Goal: Communication & Community: Answer question/provide support

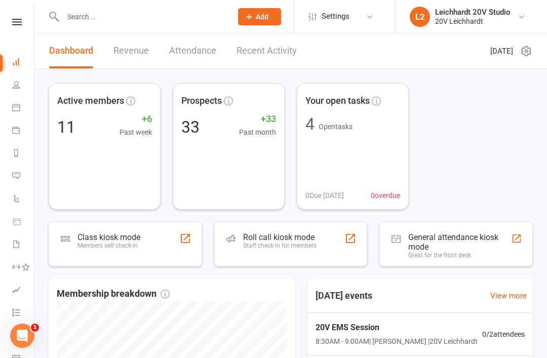
click at [19, 102] on link "Calendar" at bounding box center [23, 108] width 23 height 23
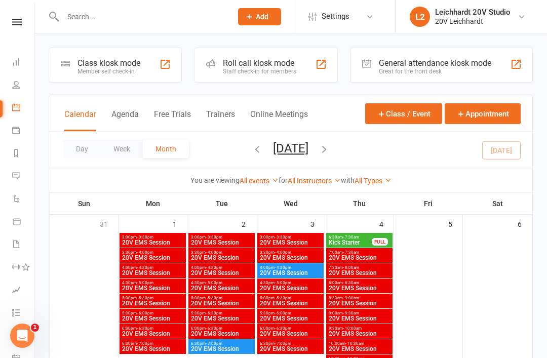
click at [128, 121] on button "Agenda" at bounding box center [124, 120] width 27 height 22
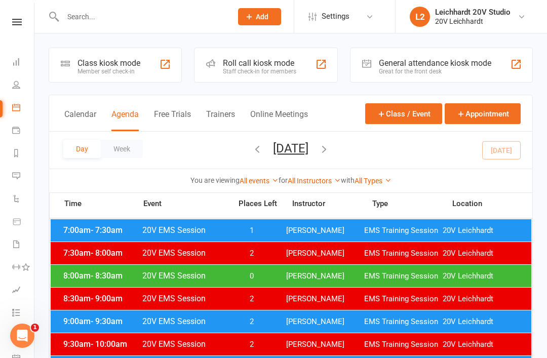
click at [504, 148] on div "Day Week Thursday, Sep 11, 2025 September 2025 Sun Mon Tue Wed Thu Fri Sat 31 0…" at bounding box center [290, 150] width 483 height 37
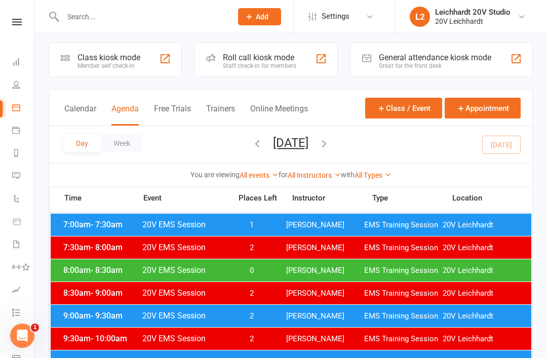
scroll to position [9, 0]
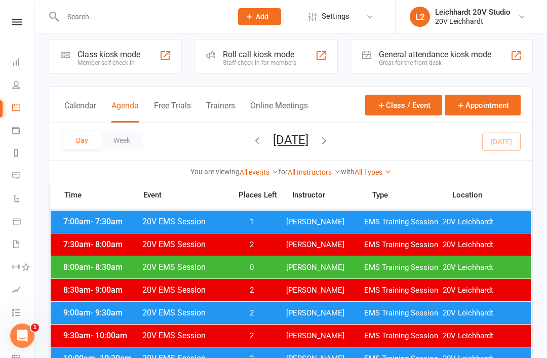
click at [296, 140] on button "[DATE]" at bounding box center [290, 140] width 35 height 14
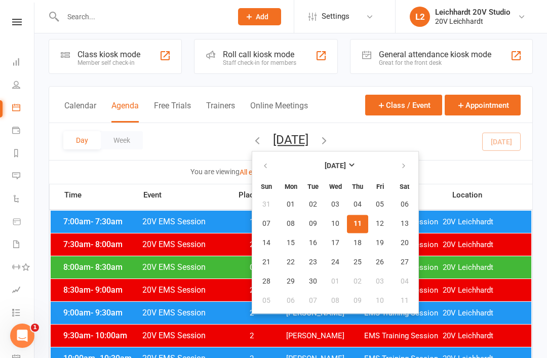
click at [354, 222] on span "11" at bounding box center [358, 224] width 8 height 8
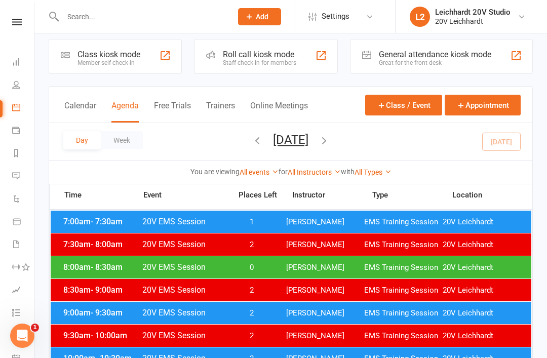
click at [309, 172] on link "All Instructors" at bounding box center [314, 172] width 53 height 8
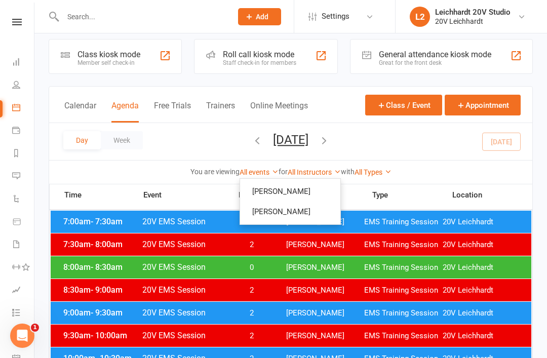
click at [316, 163] on div "You are viewing All events All events Empty events Full events Non-empty events…" at bounding box center [290, 171] width 483 height 23
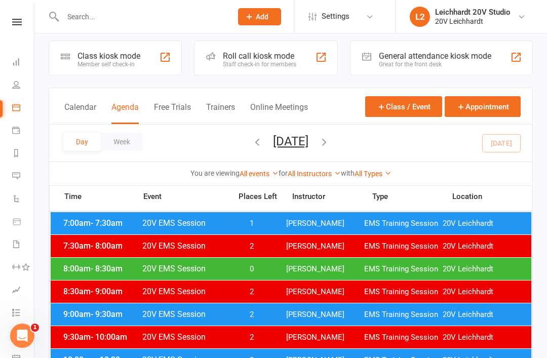
scroll to position [0, 0]
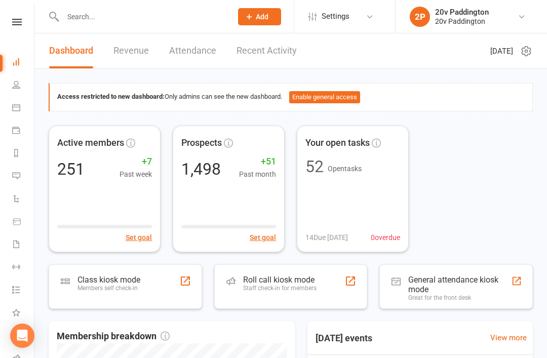
click at [15, 176] on icon at bounding box center [16, 176] width 8 height 8
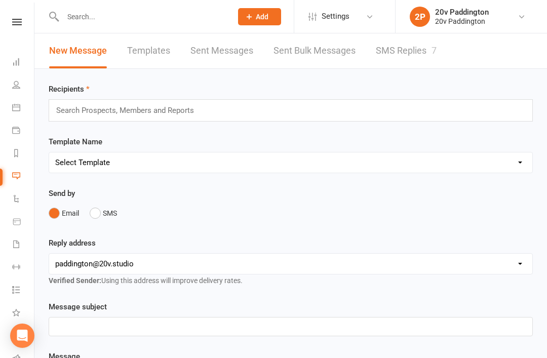
click at [18, 112] on link "Calendar" at bounding box center [23, 108] width 23 height 23
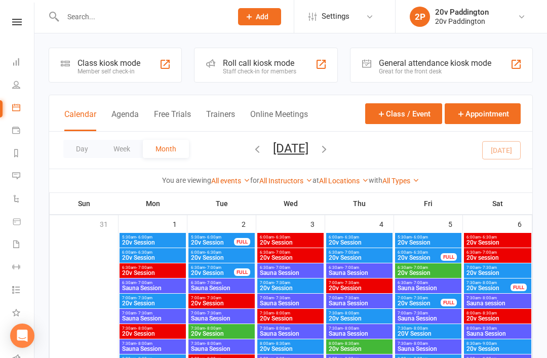
click at [115, 104] on div "Calendar Agenda Free Trials Trainers Online Meetings Class / Event Appointment" at bounding box center [290, 113] width 483 height 36
click at [130, 110] on button "Agenda" at bounding box center [124, 120] width 27 height 22
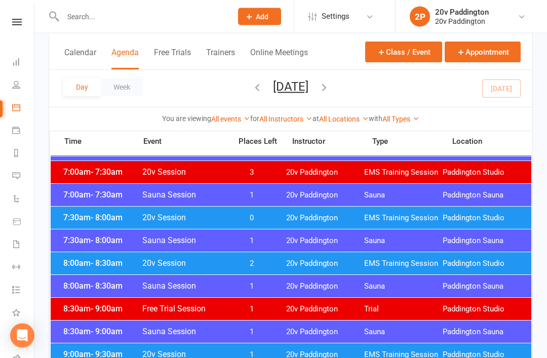
scroll to position [128, 0]
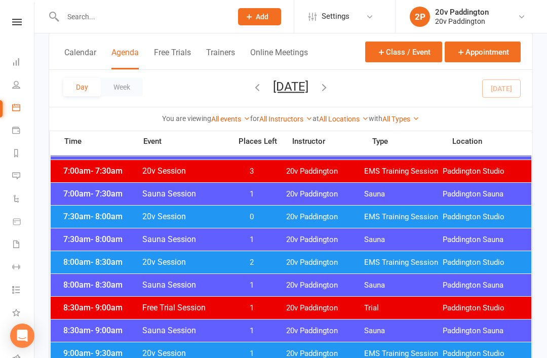
click at [369, 217] on span "EMS Training Session" at bounding box center [403, 217] width 79 height 10
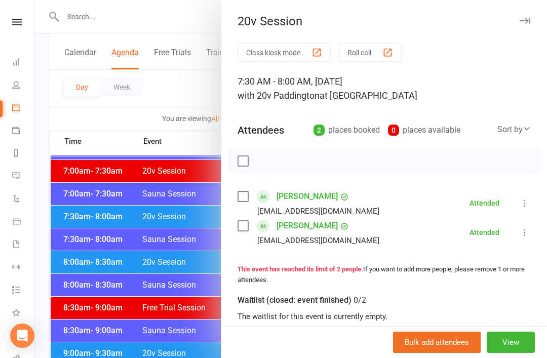
click at [171, 268] on div at bounding box center [290, 179] width 513 height 358
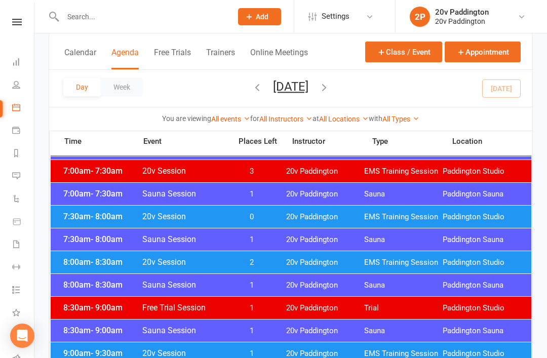
click at [199, 260] on span "20v Session" at bounding box center [184, 262] width 84 height 10
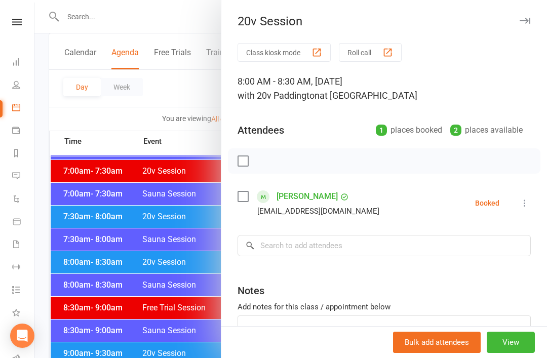
click at [523, 202] on icon at bounding box center [525, 203] width 10 height 10
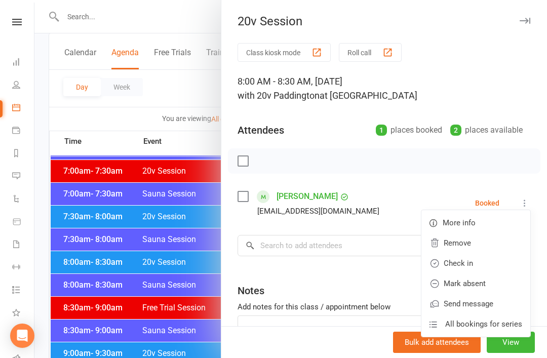
click at [480, 264] on link "Check in" at bounding box center [475, 263] width 109 height 20
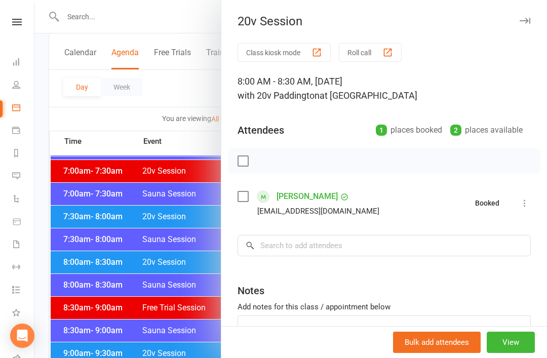
click at [165, 316] on div at bounding box center [290, 179] width 513 height 358
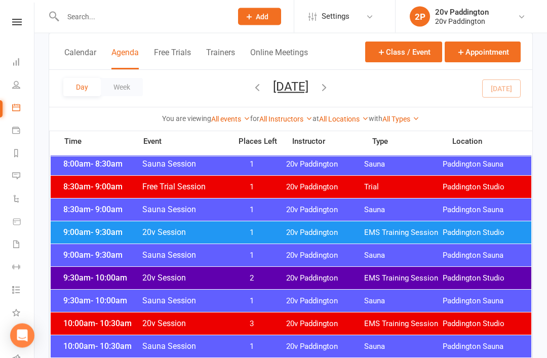
click at [245, 223] on div "9:00am - 9:30am 20v Session 1 20v Paddington EMS Training Session Paddington St…" at bounding box center [291, 233] width 481 height 22
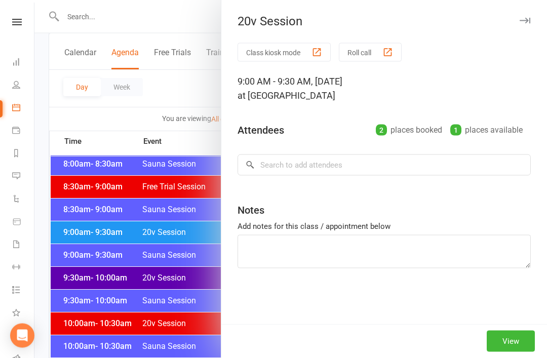
scroll to position [249, 0]
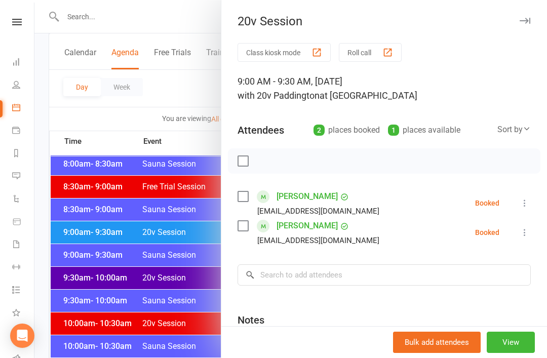
click at [169, 232] on div at bounding box center [290, 179] width 513 height 358
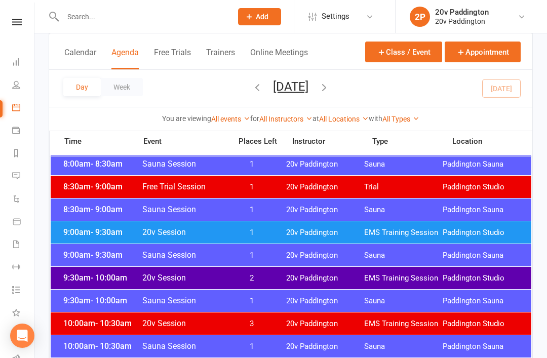
click at [173, 233] on span "20v Session" at bounding box center [184, 232] width 84 height 10
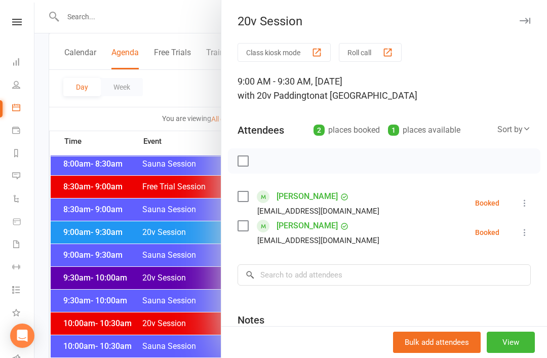
click at [194, 230] on div at bounding box center [290, 179] width 513 height 358
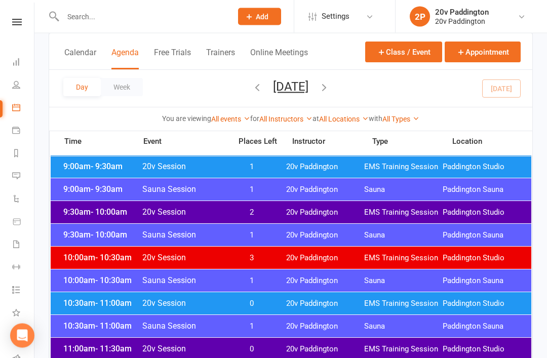
click at [169, 290] on div "10:00am - 10:30am Sauna Session 1 20v Paddington Sauna Paddington Sauna" at bounding box center [291, 281] width 481 height 22
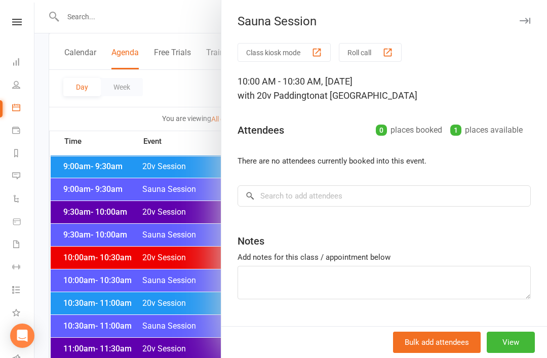
click at [174, 299] on div at bounding box center [290, 179] width 513 height 358
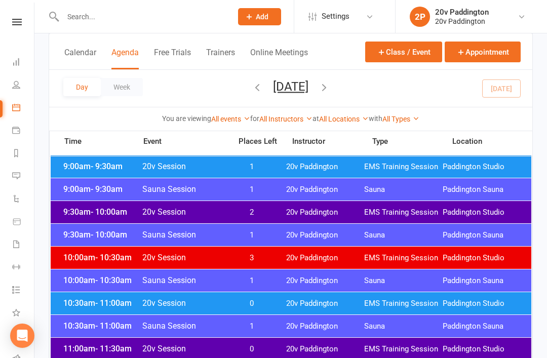
click at [167, 304] on span "20v Session" at bounding box center [184, 303] width 84 height 10
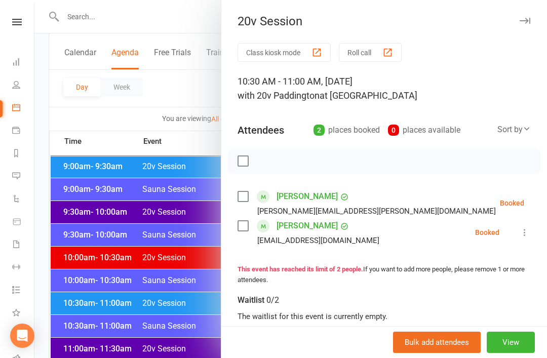
click at [162, 306] on div at bounding box center [290, 179] width 513 height 358
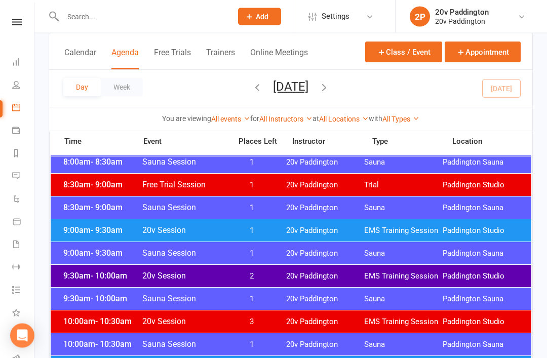
click at [200, 273] on span "20v Session" at bounding box center [184, 276] width 84 height 10
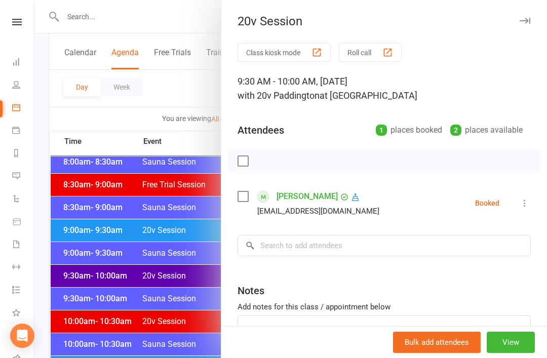
click at [162, 275] on div at bounding box center [290, 179] width 513 height 358
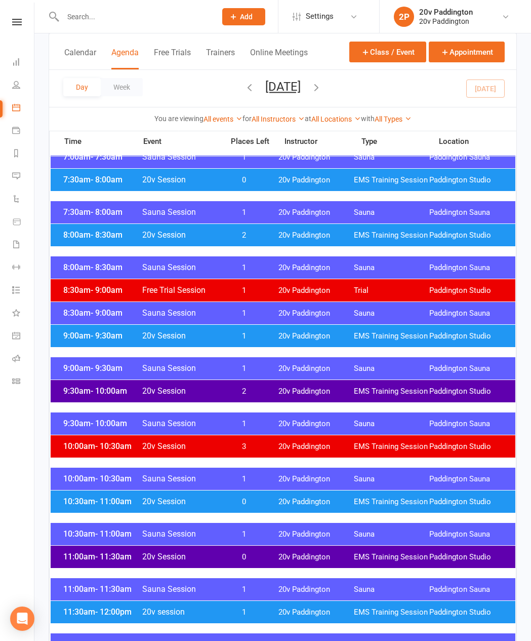
scroll to position [194, 0]
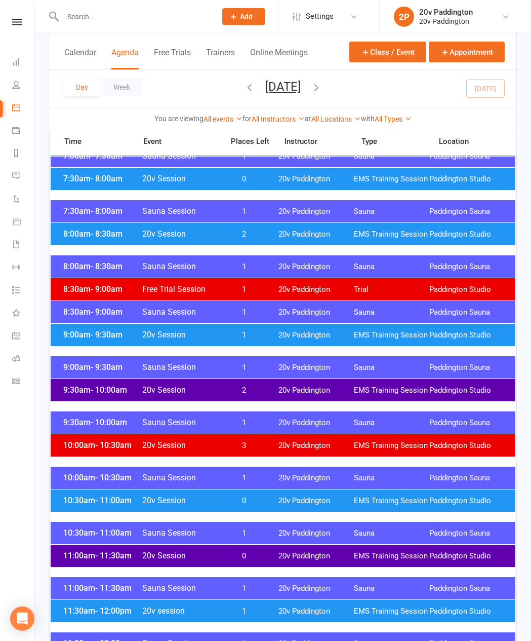
click at [308, 340] on span "20v Paddington" at bounding box center [316, 335] width 75 height 10
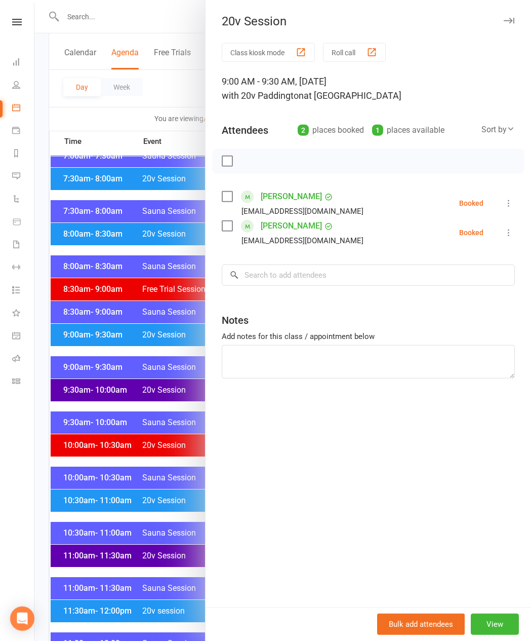
click at [505, 237] on icon at bounding box center [509, 232] width 10 height 10
click at [460, 302] on link "Check in" at bounding box center [460, 293] width 109 height 20
click at [8, 173] on li "Messages 7" at bounding box center [17, 177] width 34 height 23
click at [30, 172] on link "Messages 7" at bounding box center [23, 177] width 23 height 23
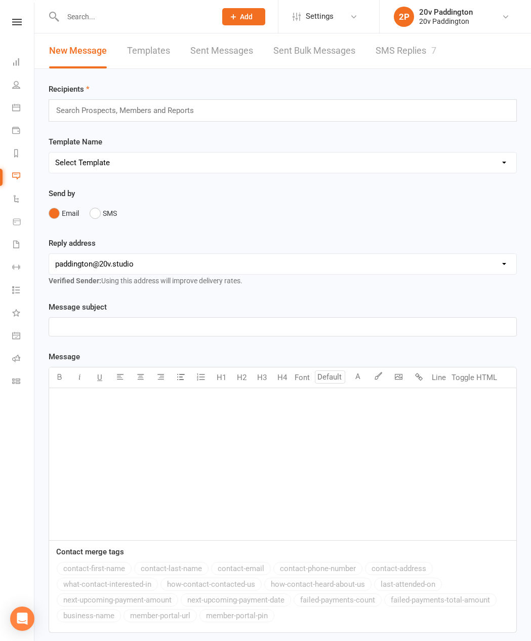
click at [387, 62] on link "SMS Replies 7" at bounding box center [406, 50] width 61 height 35
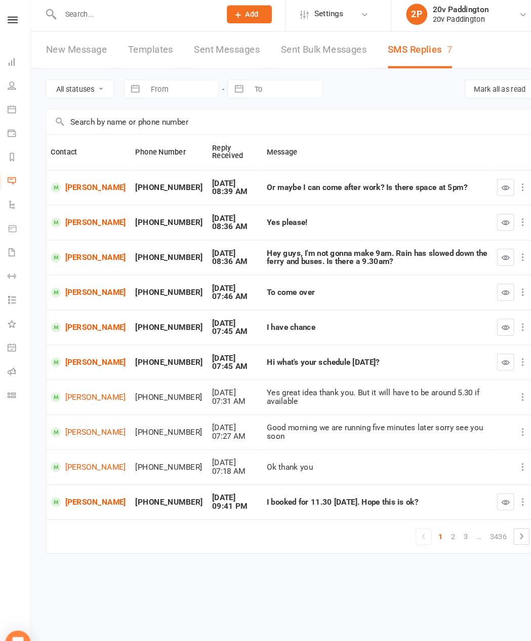
click at [74, 232] on td "[PERSON_NAME]" at bounding box center [89, 248] width 81 height 33
click at [12, 104] on icon at bounding box center [16, 107] width 8 height 8
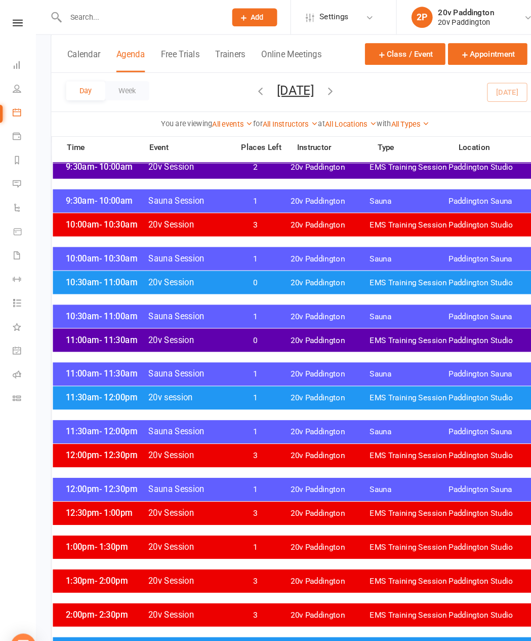
click at [412, 293] on div "10:30am - 11:00am Sauna Session 1 20v Paddington Sauna Paddington Sauna" at bounding box center [283, 303] width 465 height 22
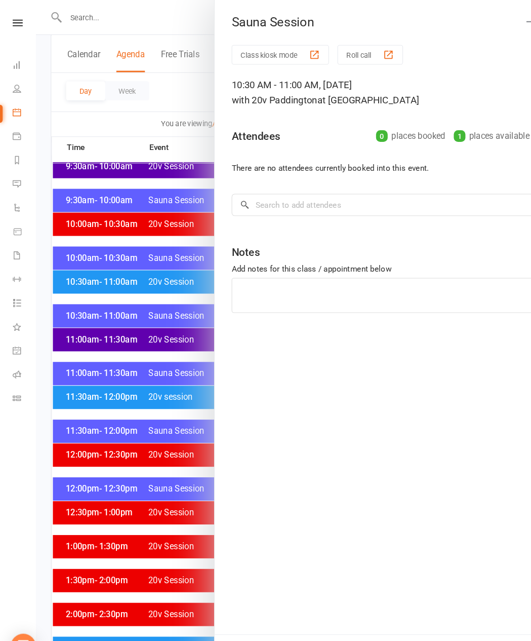
click at [172, 265] on div at bounding box center [282, 320] width 497 height 641
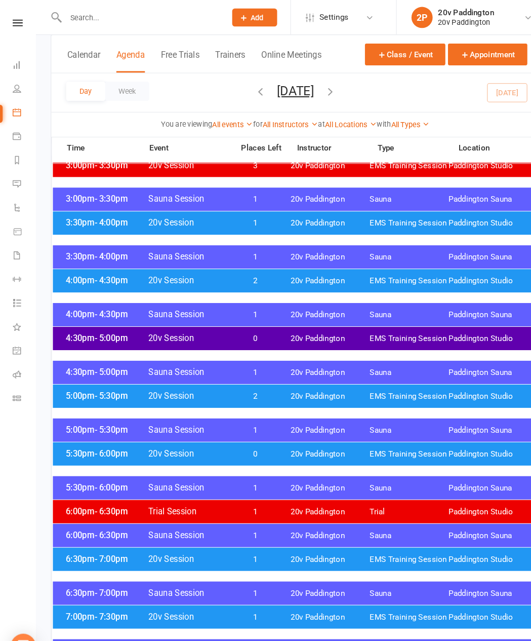
scroll to position [920, 0]
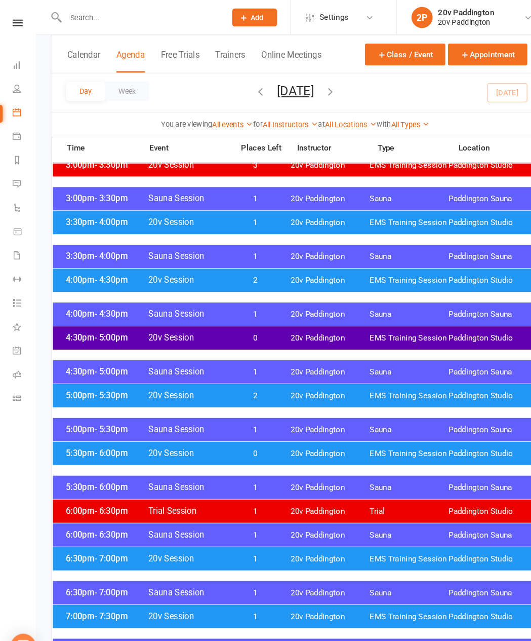
click at [362, 358] on span "EMS Training Session" at bounding box center [391, 379] width 75 height 10
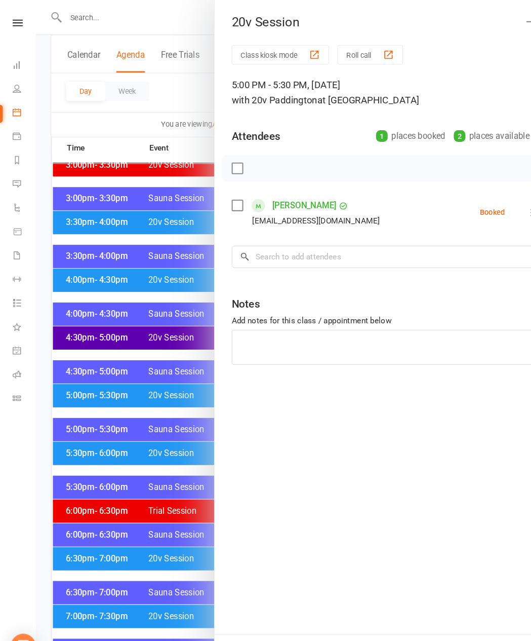
click at [140, 358] on div at bounding box center [282, 320] width 497 height 641
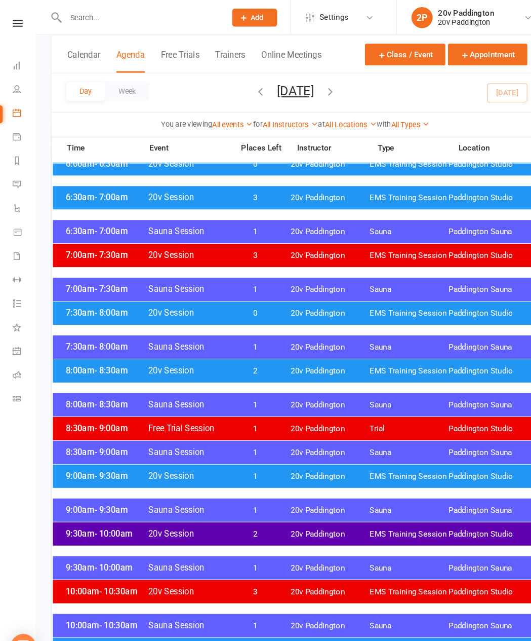
scroll to position [37, 0]
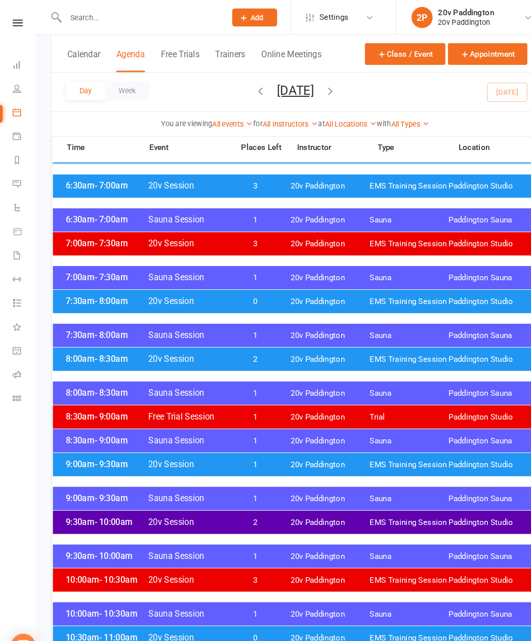
click at [239, 358] on div "9:30am - 10:00am 20v Session 2 20v Paddington EMS Training Session [GEOGRAPHIC_…" at bounding box center [283, 500] width 465 height 22
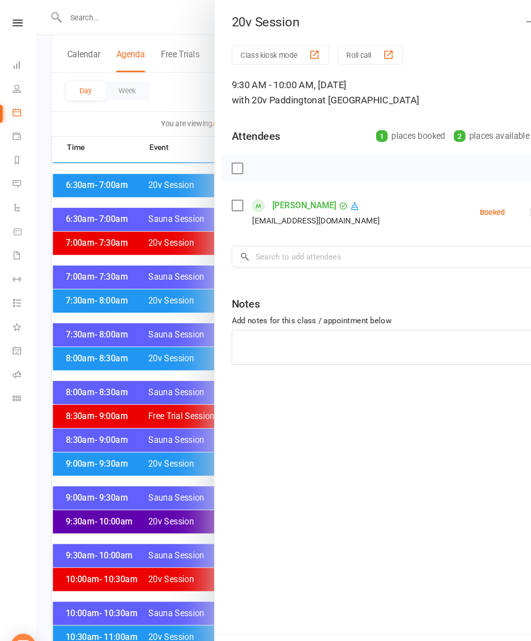
click at [173, 358] on div at bounding box center [282, 320] width 497 height 641
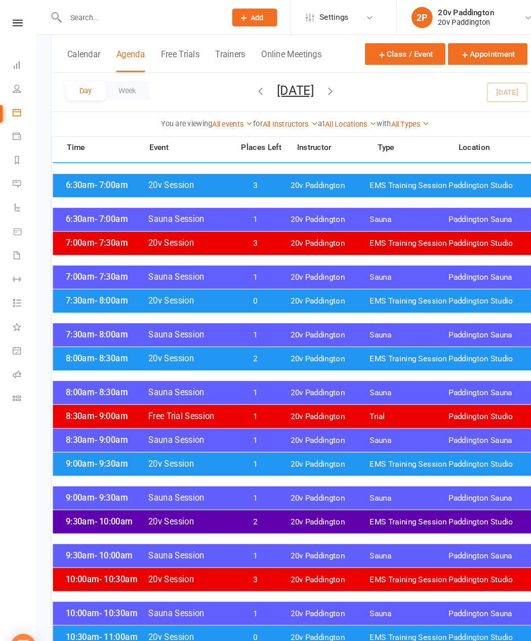
click at [162, 358] on span "20v Session" at bounding box center [180, 444] width 76 height 10
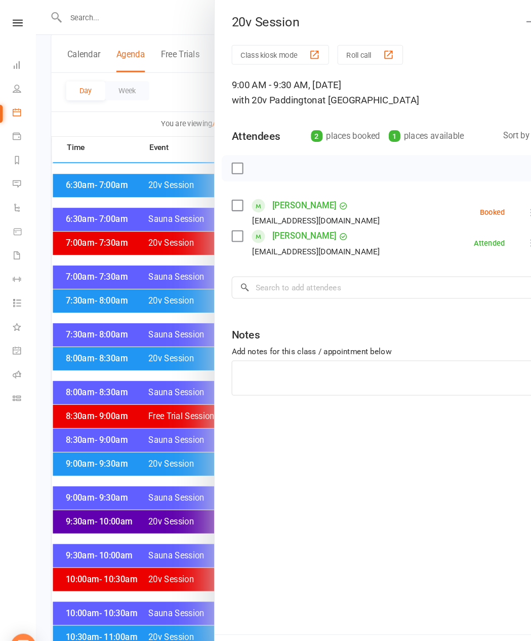
click at [18, 182] on link "Messages 7" at bounding box center [23, 177] width 23 height 23
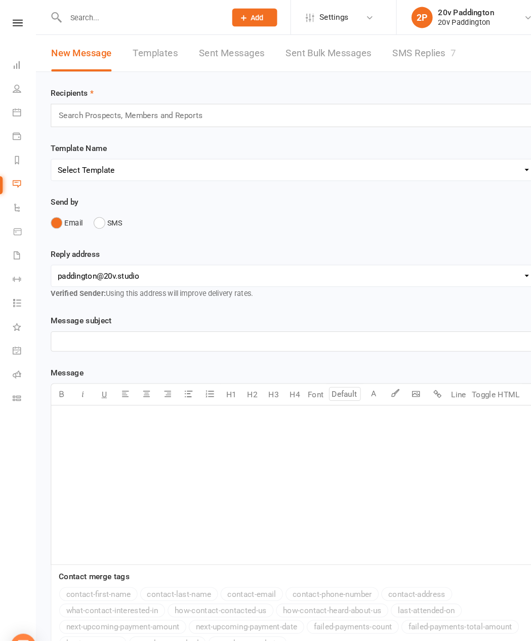
click at [418, 46] on link "SMS Replies 7" at bounding box center [406, 50] width 61 height 35
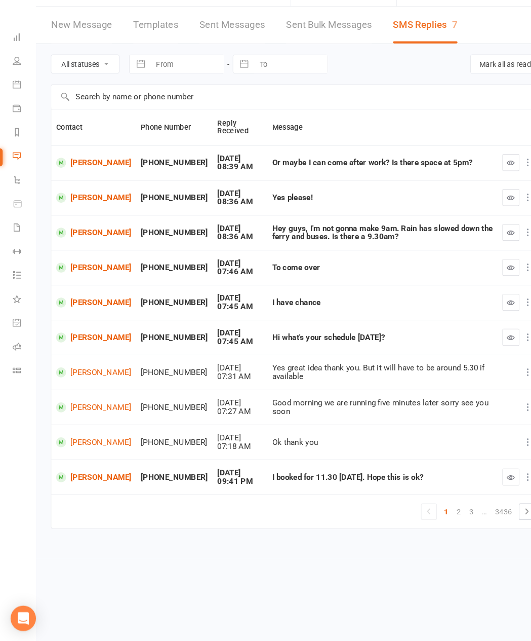
click at [16, 103] on icon at bounding box center [16, 107] width 8 height 8
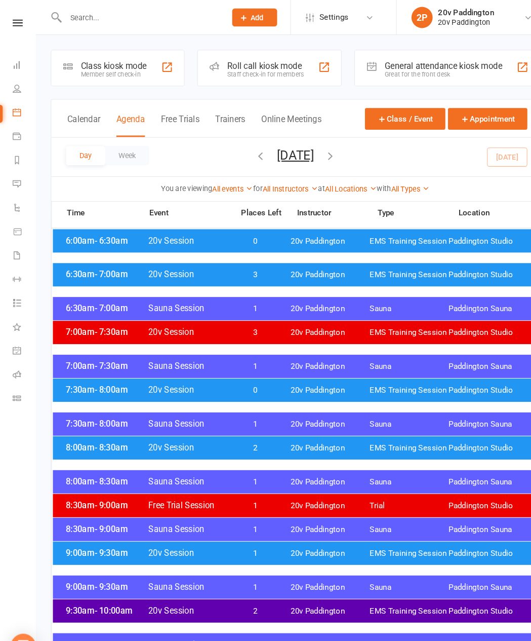
click at [291, 149] on button "[DATE]" at bounding box center [282, 148] width 35 height 14
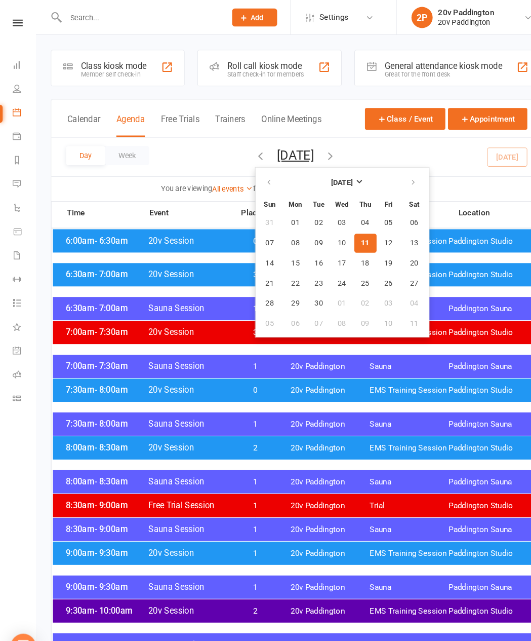
click at [339, 229] on button "11" at bounding box center [349, 232] width 21 height 18
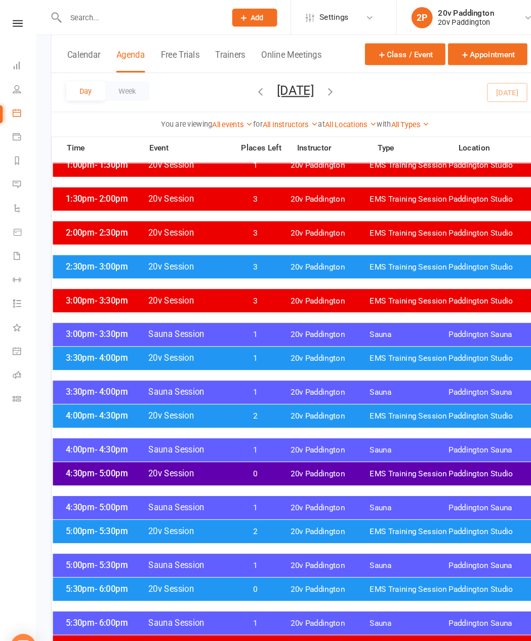
click at [316, 358] on span "20v Paddington" at bounding box center [316, 509] width 75 height 10
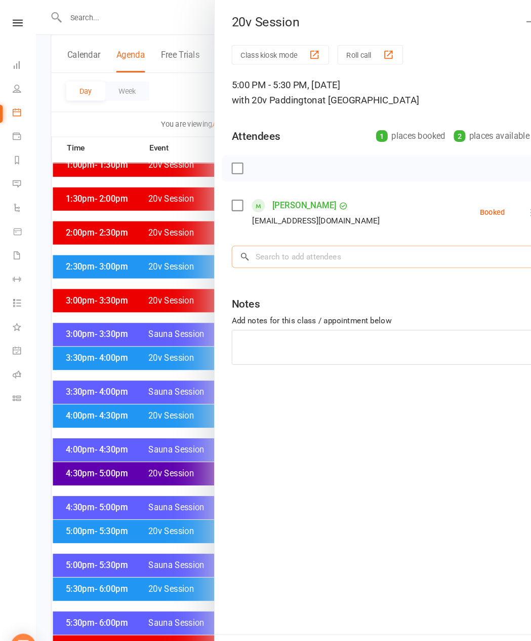
click at [301, 247] on input "search" at bounding box center [368, 245] width 293 height 21
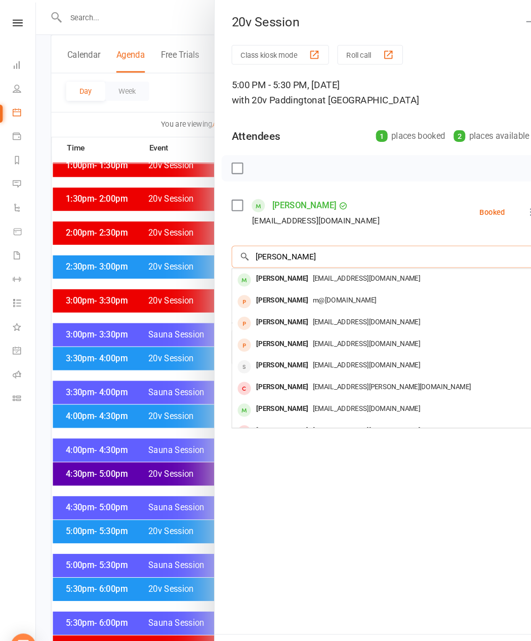
type input "Hillary"
click at [309, 270] on span "[EMAIL_ADDRESS][DOMAIN_NAME]" at bounding box center [350, 266] width 103 height 8
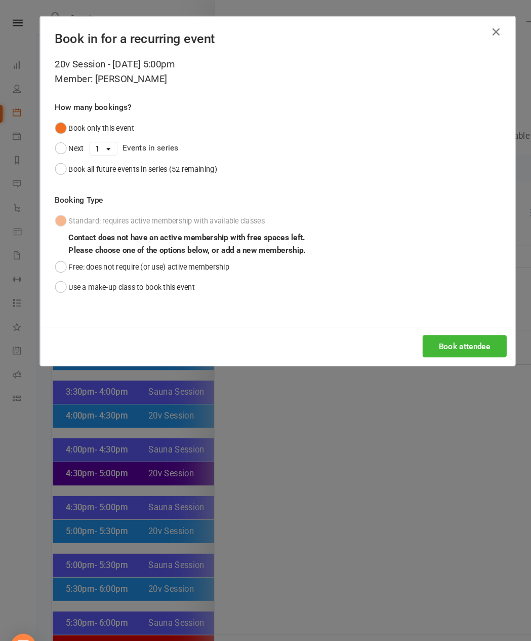
click at [447, 350] on div "Book in for a recurring event 20v Session - Sep 11, 2025 5:00pm Member: Hilary …" at bounding box center [266, 182] width 456 height 335
click at [457, 342] on button "Book attendee" at bounding box center [445, 331] width 81 height 21
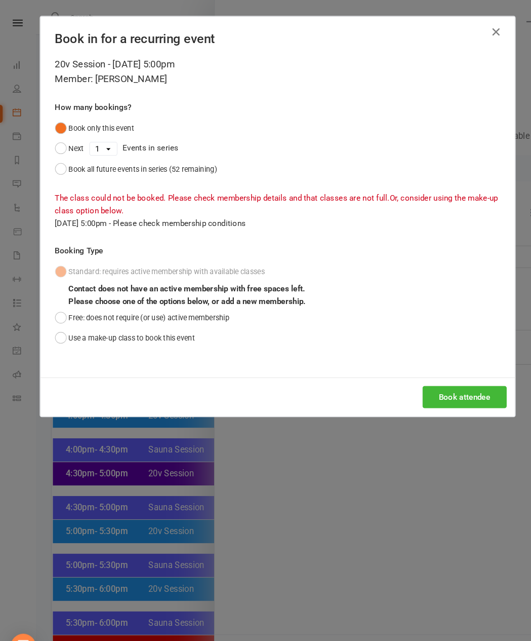
click at [53, 313] on button "Free: does not require (or use) active membership" at bounding box center [136, 303] width 167 height 19
click at [443, 358] on button "Book attendee" at bounding box center [445, 379] width 81 height 21
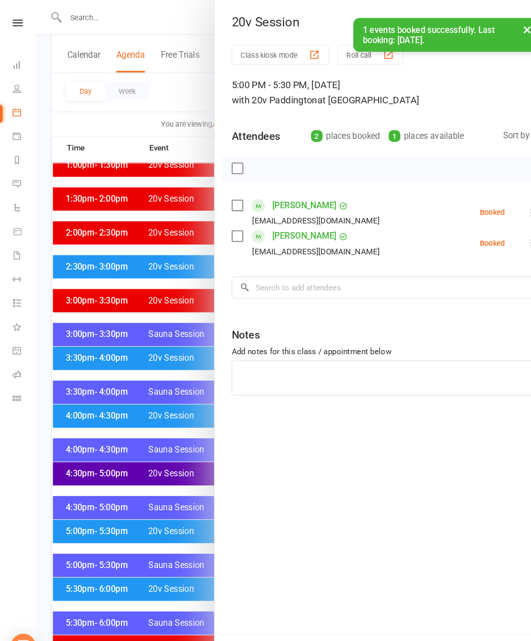
click at [300, 227] on link "Irene Vournovas" at bounding box center [291, 226] width 61 height 16
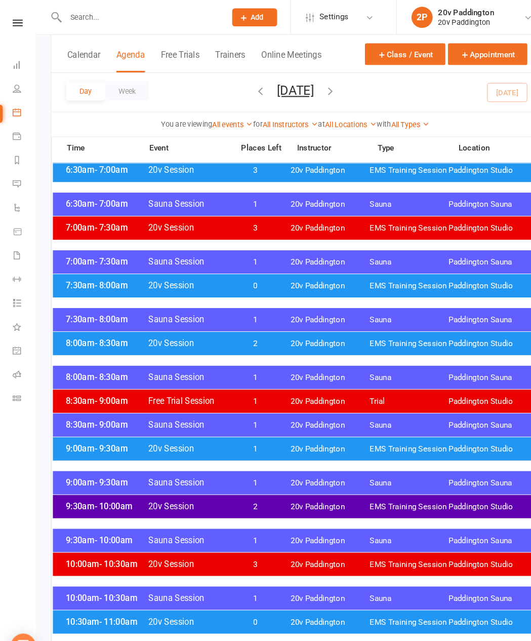
click at [392, 358] on div "9:00am - 9:30am 20v Session 1 20v Paddington EMS Training Session Paddington St…" at bounding box center [283, 429] width 465 height 22
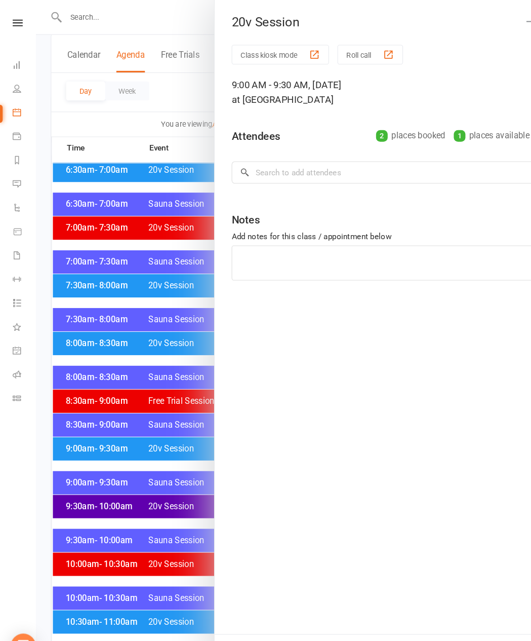
scroll to position [100, 0]
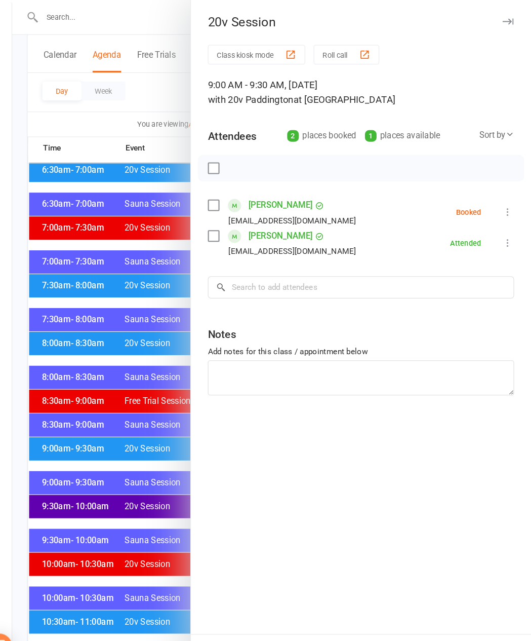
click at [504, 203] on icon at bounding box center [509, 203] width 10 height 10
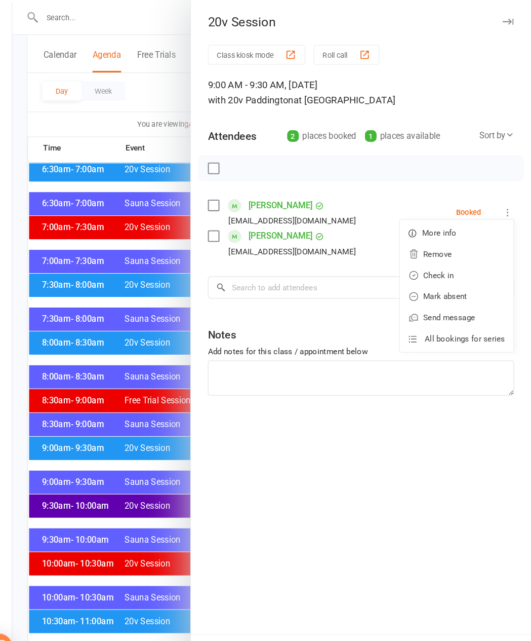
click at [436, 246] on link "Remove" at bounding box center [460, 243] width 109 height 20
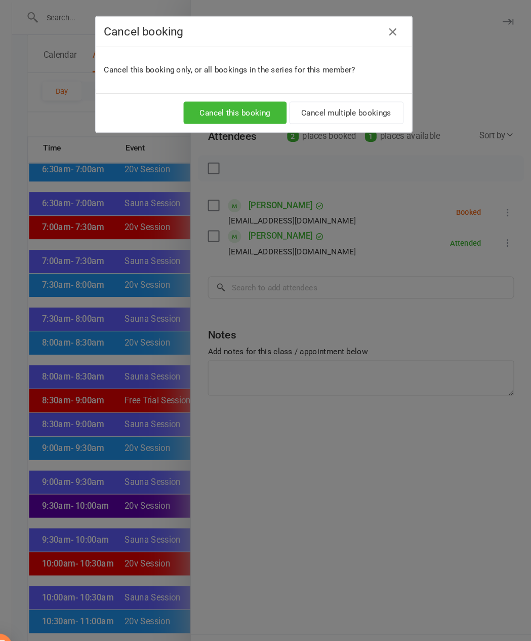
click at [237, 107] on button "Cancel this booking" at bounding box center [248, 107] width 99 height 21
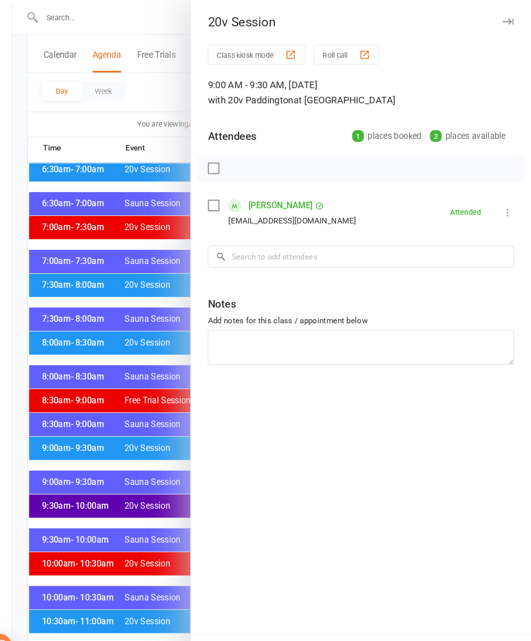
click at [142, 358] on div at bounding box center [282, 320] width 497 height 641
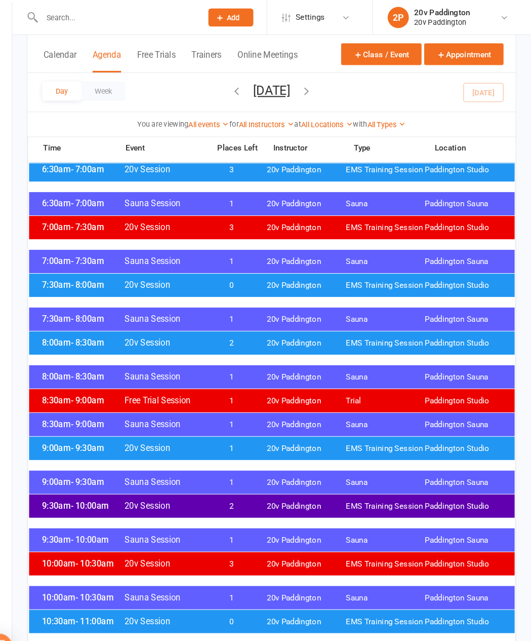
click at [279, 81] on button "[DATE]" at bounding box center [282, 87] width 35 height 14
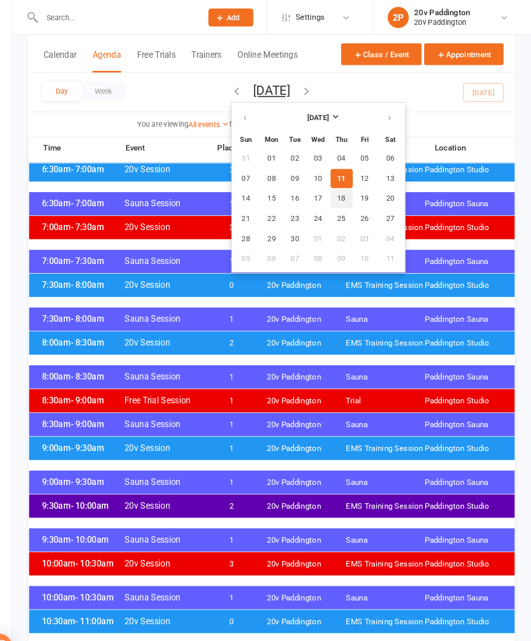
click at [346, 194] on span "18" at bounding box center [350, 190] width 8 height 8
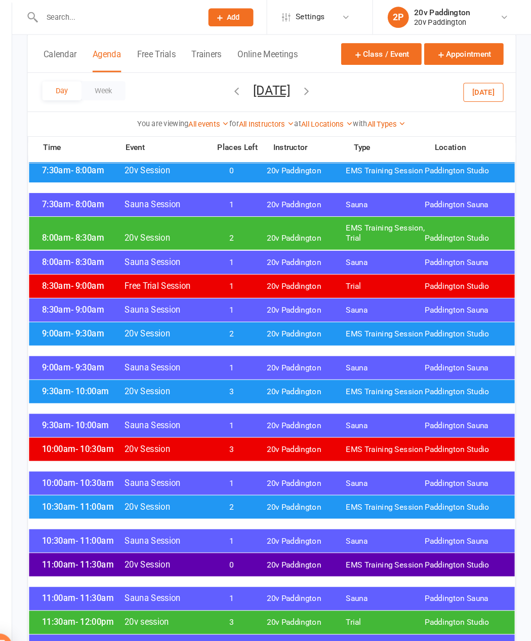
click at [51, 358] on div "9:30am - 10:00am 20v Session 3 20v Paddington EMS Training Session Paddington S…" at bounding box center [283, 375] width 465 height 22
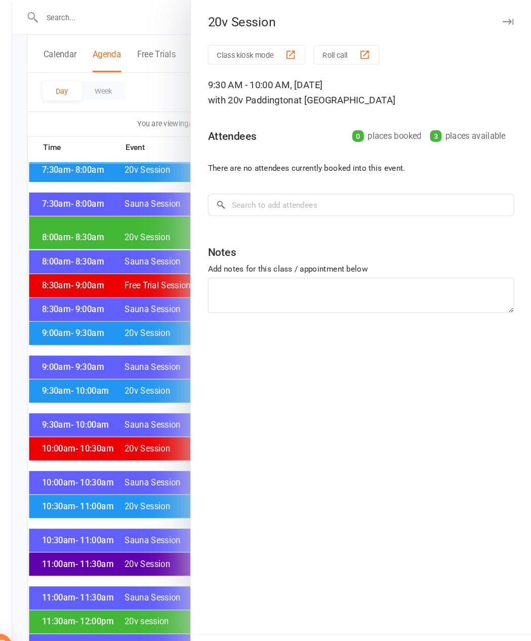
click at [59, 358] on div at bounding box center [282, 320] width 497 height 641
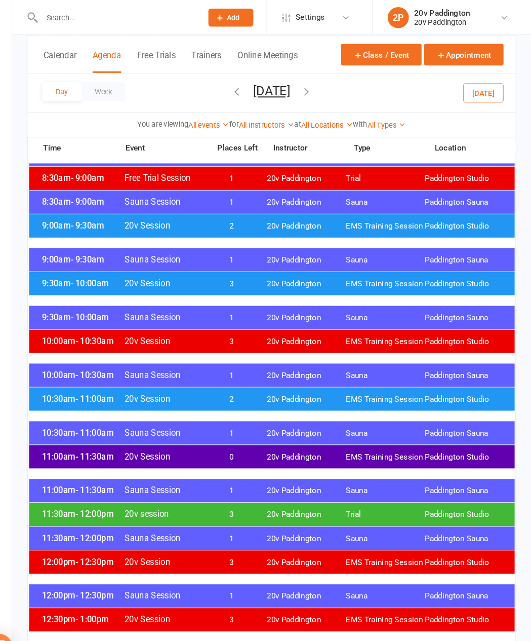
scroll to position [315, 0]
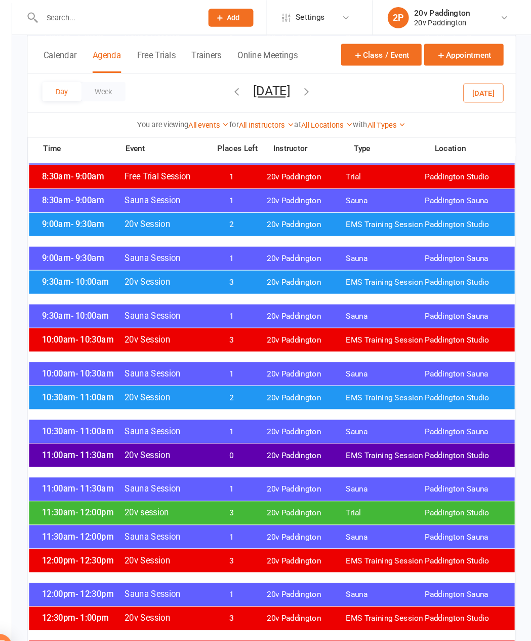
click at [354, 219] on span "EMS Training Session" at bounding box center [391, 215] width 75 height 10
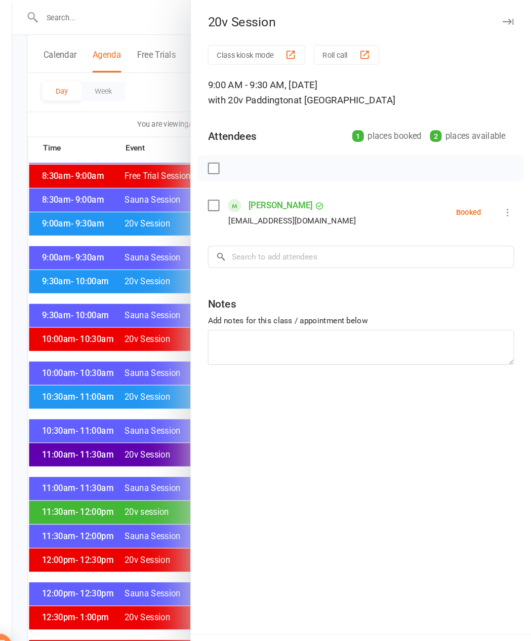
click at [504, 202] on icon at bounding box center [509, 203] width 10 height 10
click at [421, 247] on link "Remove" at bounding box center [460, 243] width 109 height 20
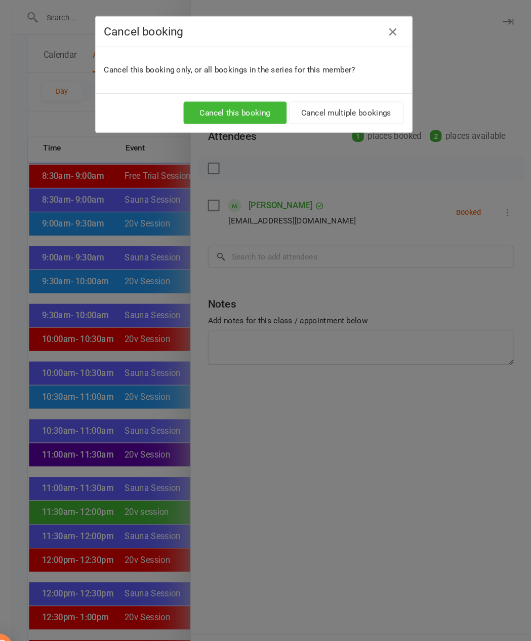
click at [199, 110] on button "Cancel this booking" at bounding box center [248, 107] width 99 height 21
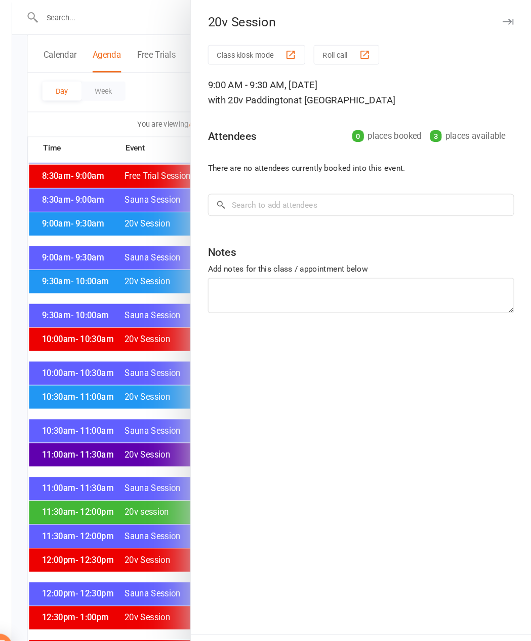
click at [117, 141] on div at bounding box center [282, 320] width 497 height 641
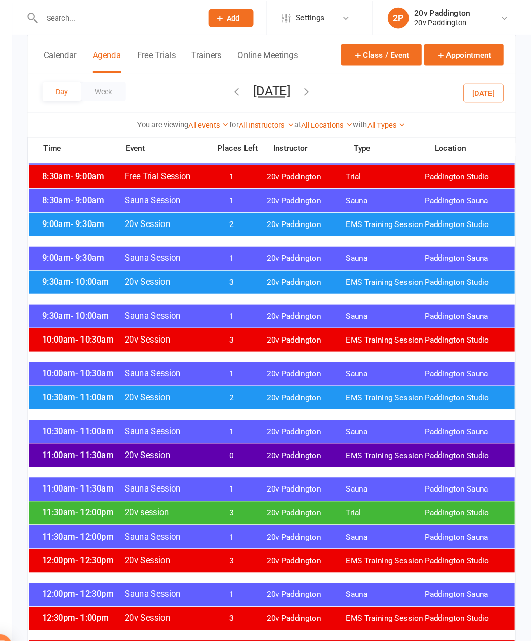
click at [284, 93] on button "Thursday, Sep 18, 2025" at bounding box center [282, 87] width 35 height 14
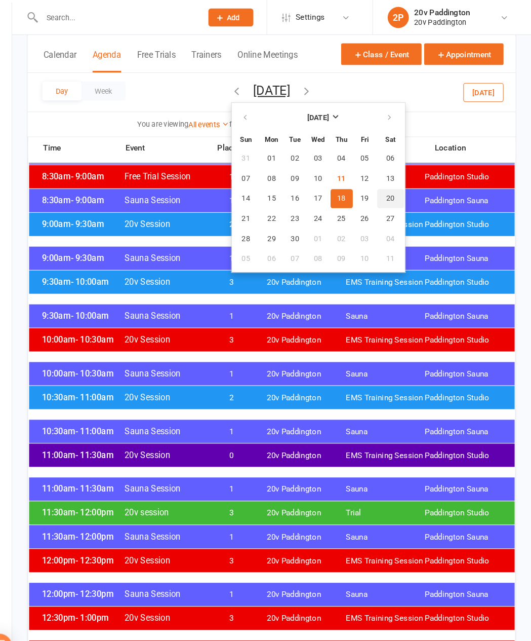
click at [384, 198] on button "20" at bounding box center [397, 190] width 26 height 18
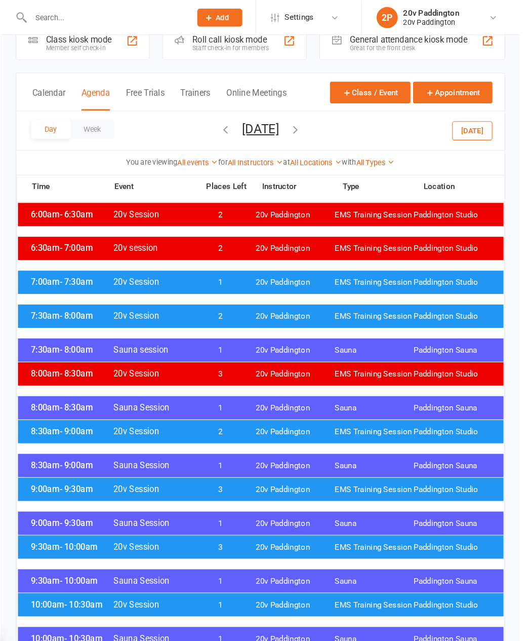
scroll to position [0, 0]
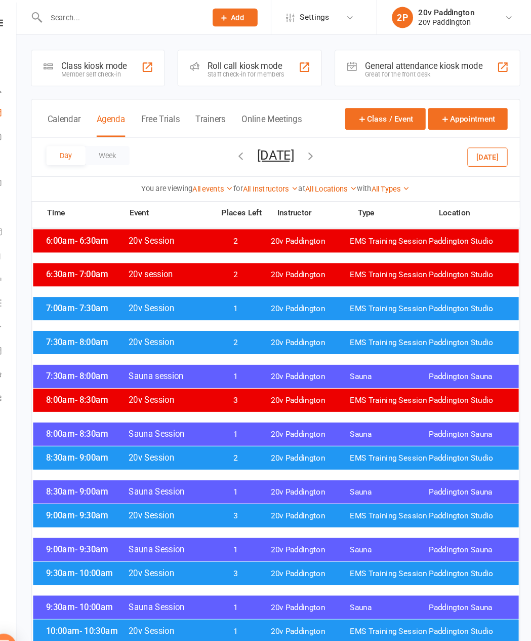
click at [388, 333] on span "EMS Training Session" at bounding box center [391, 328] width 75 height 10
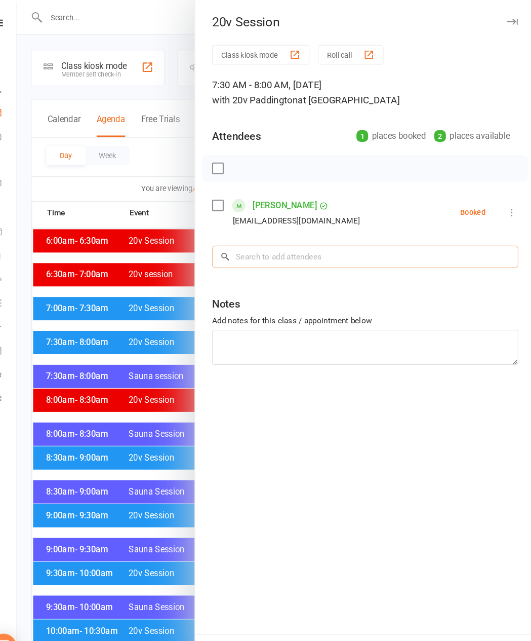
click at [275, 253] on input "search" at bounding box center [368, 245] width 293 height 21
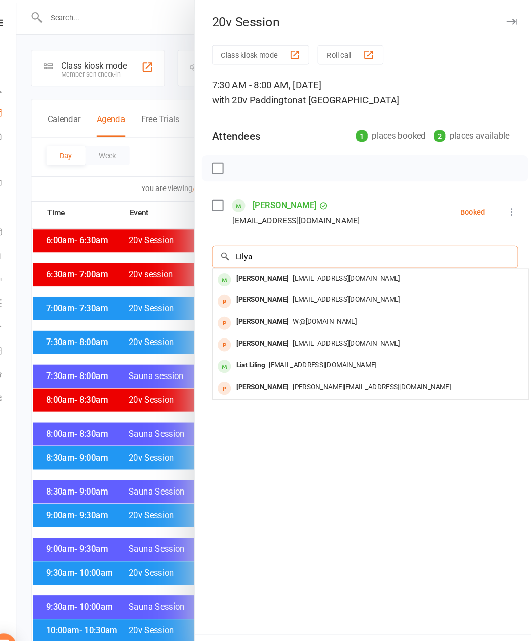
type input "Lilya"
click at [302, 270] on span "Liliyadzeikun@ymail.com" at bounding box center [350, 266] width 103 height 8
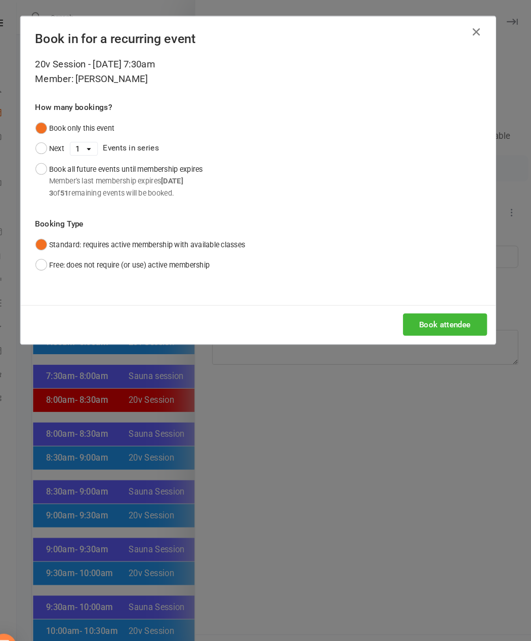
click at [427, 321] on button "Book attendee" at bounding box center [445, 310] width 81 height 21
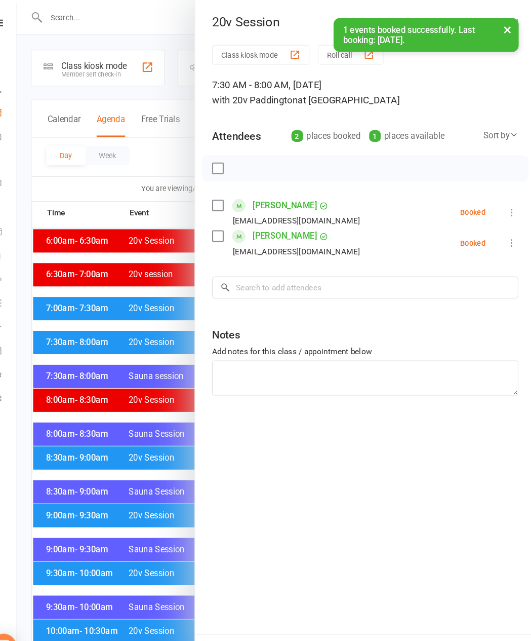
click at [165, 144] on div at bounding box center [282, 320] width 497 height 641
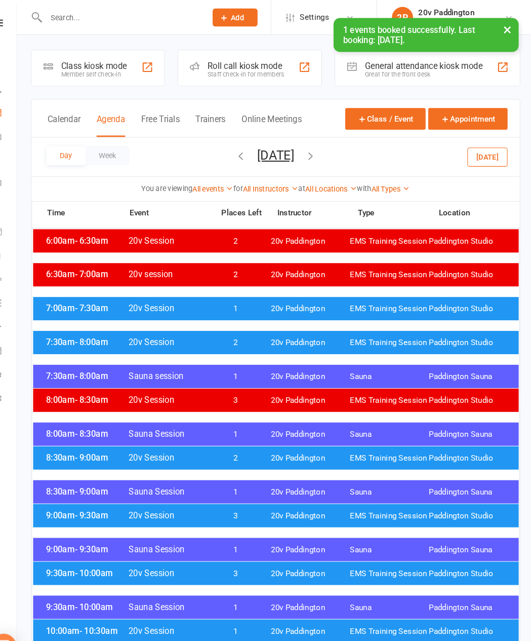
click at [288, 115] on button "Online Meetings" at bounding box center [279, 120] width 58 height 22
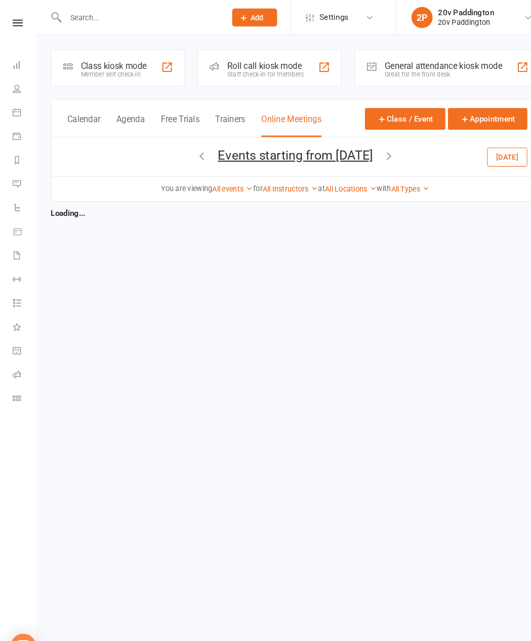
click at [114, 125] on button "Agenda" at bounding box center [124, 120] width 27 height 22
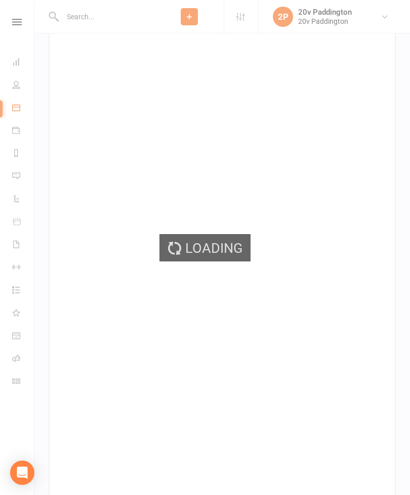
scroll to position [310, 0]
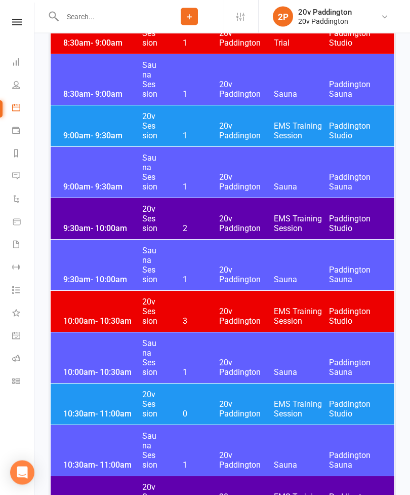
click at [321, 213] on div "9:30am - 10:00am 20v Session 2 20v Paddington EMS Training Session [GEOGRAPHIC_…" at bounding box center [223, 219] width 344 height 41
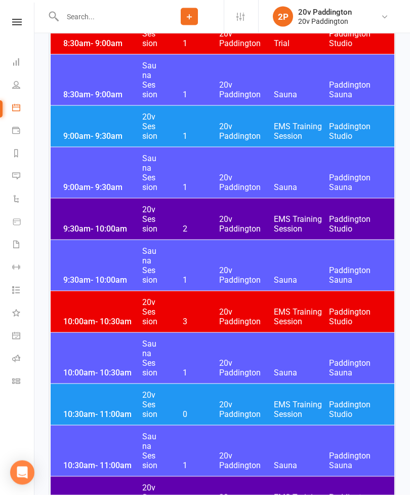
scroll to position [637, 0]
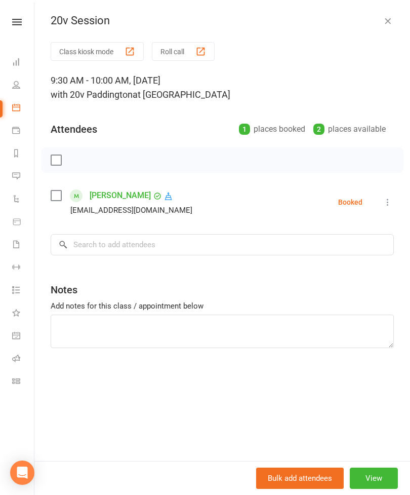
click at [394, 18] on button "button" at bounding box center [388, 21] width 12 height 12
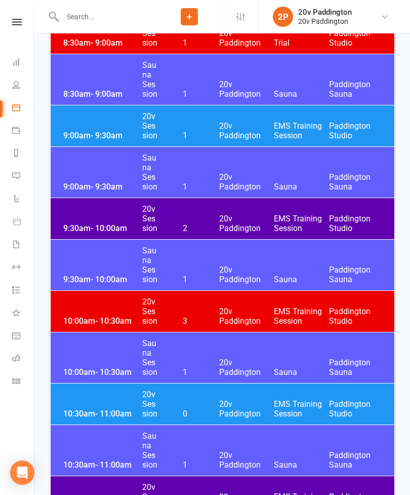
click at [25, 181] on link "Messages 7" at bounding box center [23, 177] width 23 height 23
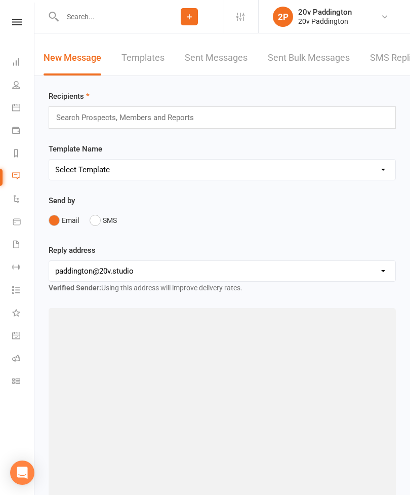
click at [337, 62] on link "Sent Bulk Messages" at bounding box center [309, 58] width 82 height 35
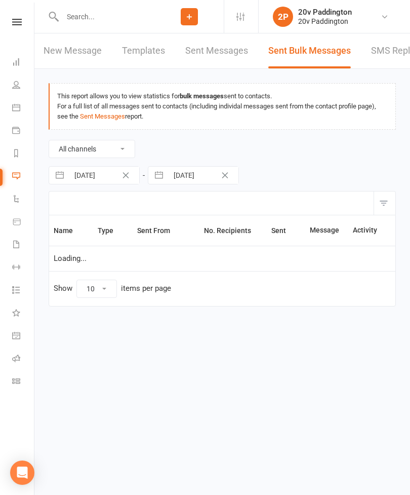
select select "10"
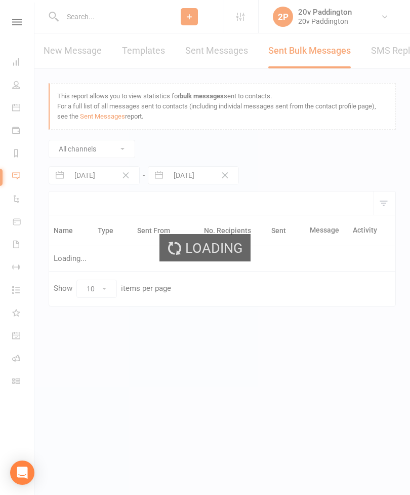
click at [404, 57] on div "Loading" at bounding box center [205, 247] width 410 height 495
click at [395, 53] on div "Loading" at bounding box center [205, 247] width 410 height 495
click at [385, 61] on div "Loading" at bounding box center [205, 247] width 410 height 495
click at [383, 56] on div "Loading" at bounding box center [205, 247] width 410 height 495
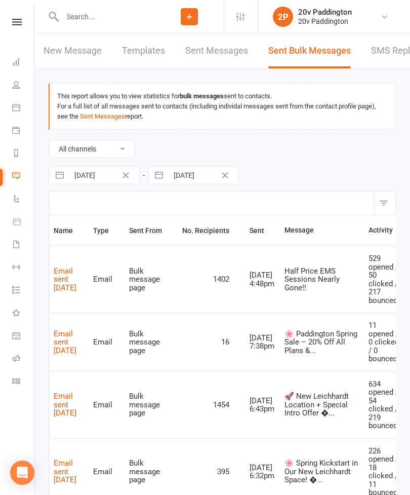
click at [17, 161] on link "Reports" at bounding box center [23, 154] width 23 height 23
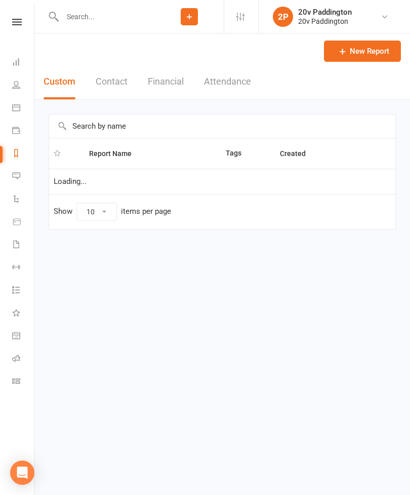
select select "100"
click at [19, 183] on link "Messages 7" at bounding box center [23, 177] width 23 height 23
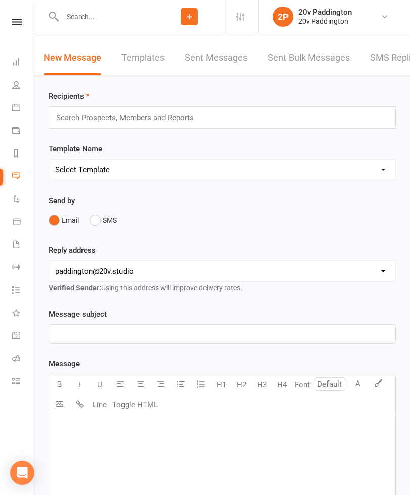
click at [343, 57] on link "Sent Bulk Messages" at bounding box center [309, 58] width 82 height 35
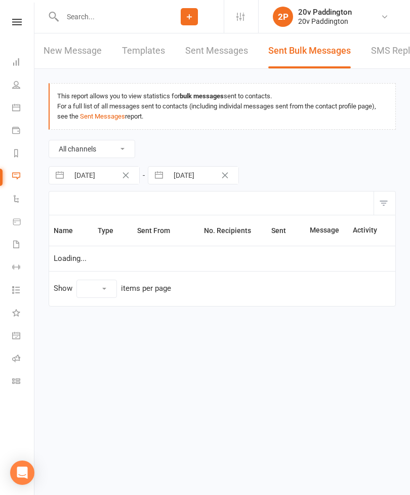
select select "10"
click at [0, 0] on div "Loading" at bounding box center [0, 0] width 0 height 0
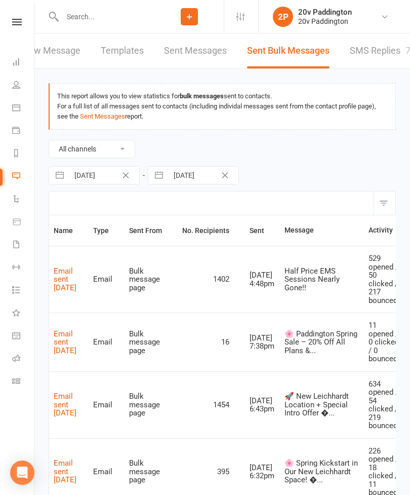
scroll to position [0, 21]
click at [375, 50] on link "SMS Replies 7" at bounding box center [380, 50] width 61 height 35
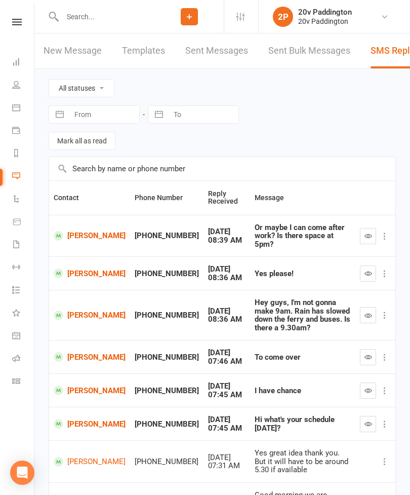
click at [80, 310] on link "[PERSON_NAME]" at bounding box center [90, 315] width 72 height 10
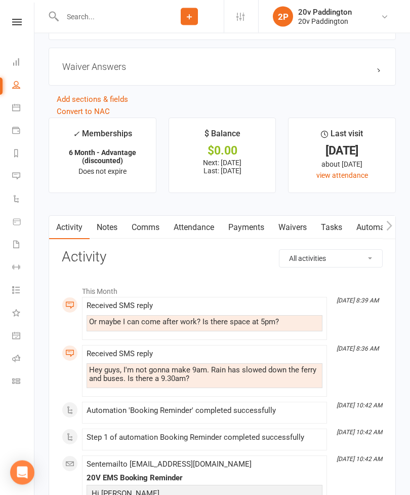
click at [142, 240] on link "Comms" at bounding box center [146, 227] width 42 height 23
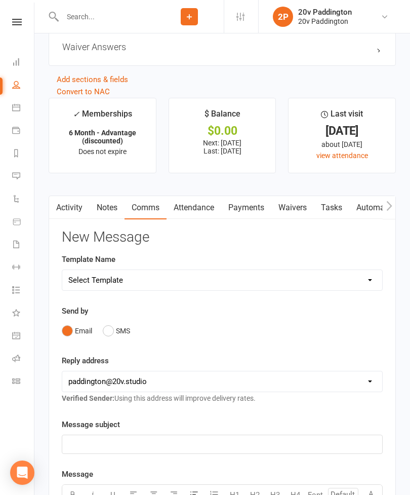
click at [118, 331] on button "SMS" at bounding box center [116, 330] width 27 height 19
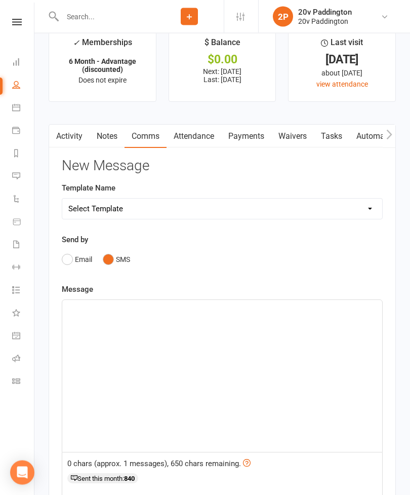
click at [181, 362] on div "﻿" at bounding box center [222, 376] width 320 height 152
click at [206, 357] on div "﻿" at bounding box center [222, 376] width 320 height 152
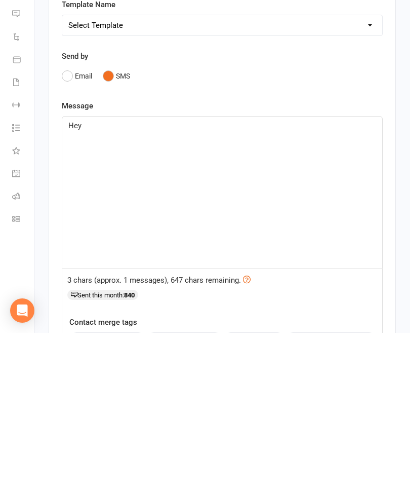
scroll to position [1282, 0]
click at [121, 494] on button "contact-first-name" at bounding box center [107, 500] width 75 height 13
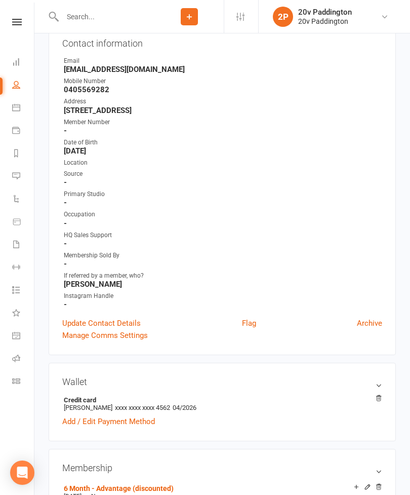
scroll to position [0, 0]
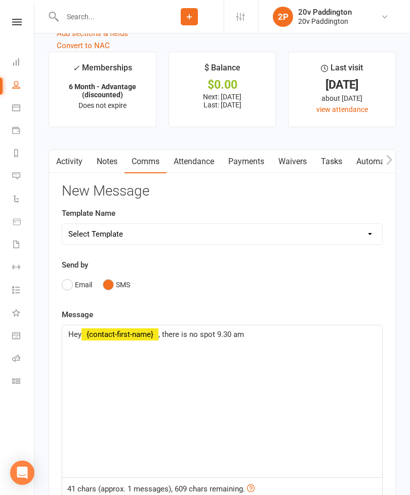
click at [272, 340] on p "Hey ﻿ {contact-first-name} , there is no spot 9.30 am" at bounding box center [222, 334] width 308 height 12
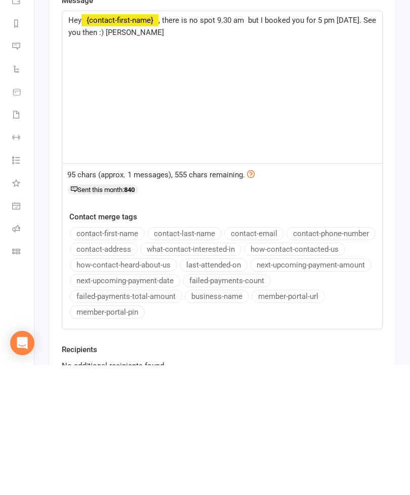
scroll to position [1543, 0]
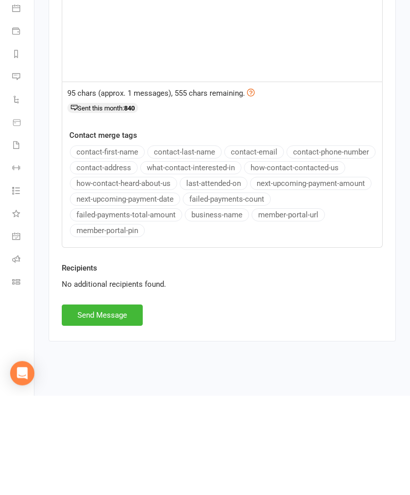
click at [95, 404] on button "Send Message" at bounding box center [102, 414] width 81 height 21
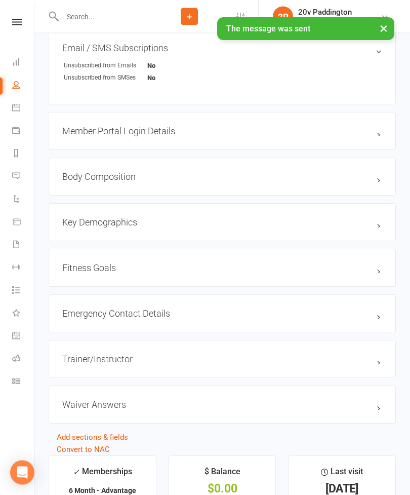
scroll to position [786, 0]
